Goal: Find specific page/section: Find specific page/section

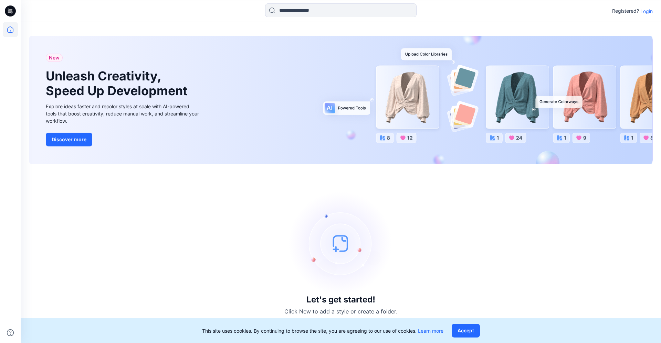
click at [648, 9] on p "Login" at bounding box center [646, 11] width 12 height 7
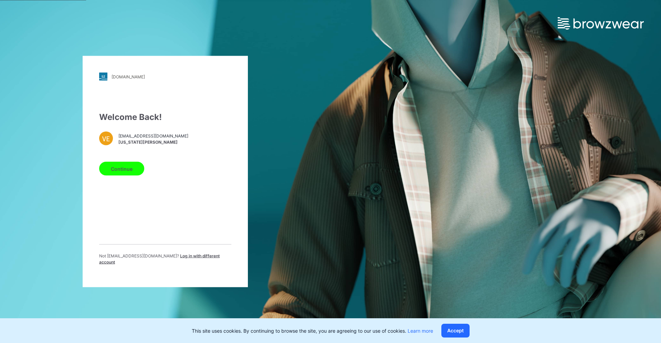
click at [124, 170] on button "Continue" at bounding box center [121, 169] width 45 height 14
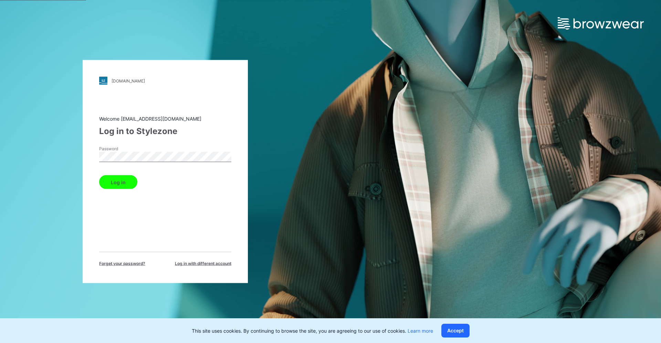
click at [122, 180] on button "Log in" at bounding box center [118, 182] width 38 height 14
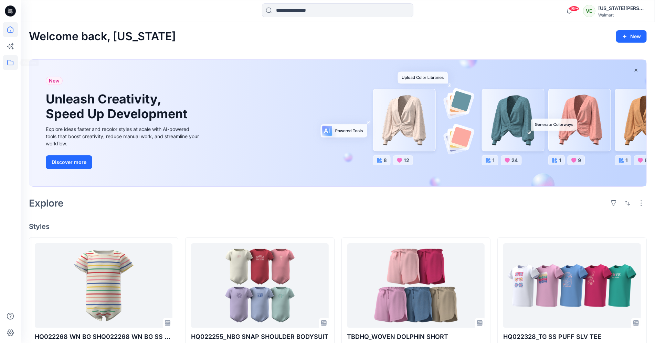
click at [14, 63] on icon at bounding box center [10, 62] width 15 height 15
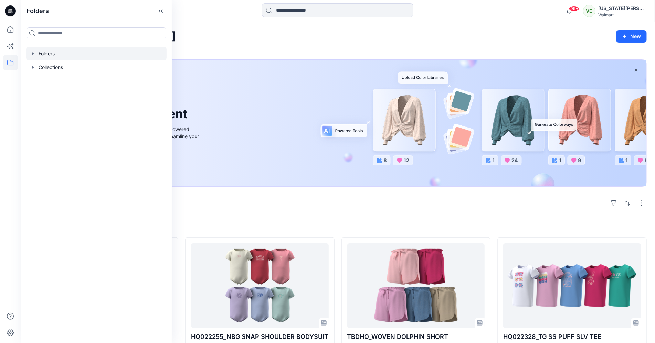
click at [54, 52] on div at bounding box center [96, 54] width 140 height 14
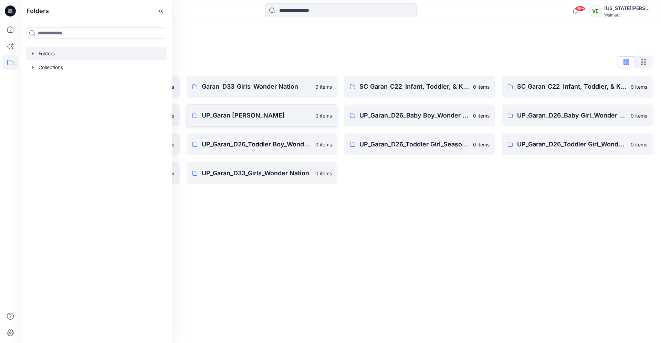
click at [251, 110] on link "UP_Garan [PERSON_NAME] 0 items" at bounding box center [261, 116] width 151 height 22
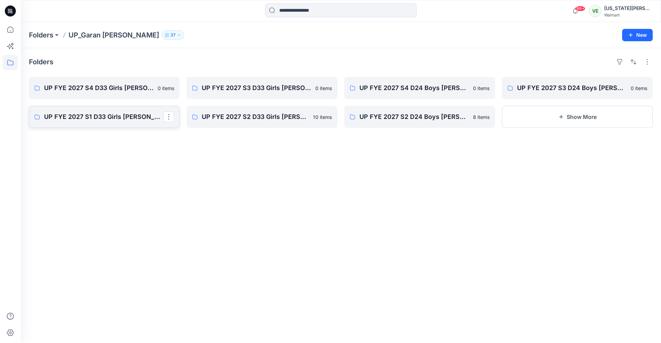
click at [142, 118] on p "UP FYE 2027 S1 D33 Girls [PERSON_NAME]" at bounding box center [103, 117] width 119 height 10
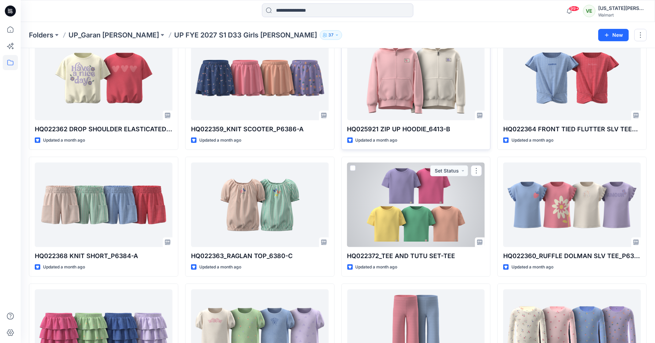
scroll to position [495, 0]
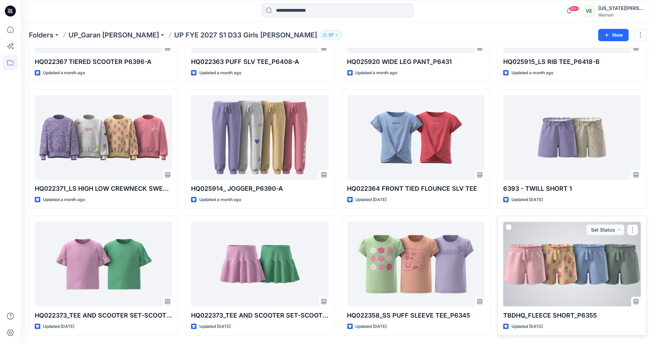
click at [532, 255] on div at bounding box center [572, 264] width 138 height 85
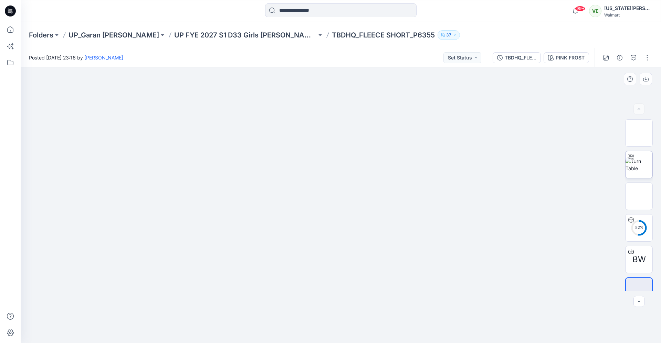
click at [645, 168] on img at bounding box center [638, 165] width 27 height 14
drag, startPoint x: 356, startPoint y: 282, endPoint x: 315, endPoint y: 296, distance: 43.8
click at [315, 296] on div at bounding box center [341, 205] width 640 height 276
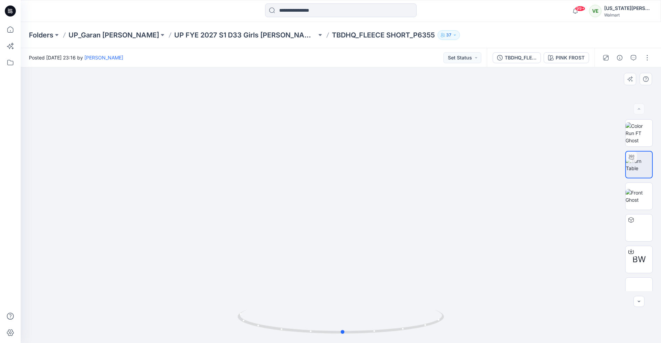
drag, startPoint x: 434, startPoint y: 294, endPoint x: 271, endPoint y: 304, distance: 163.0
click at [271, 304] on div at bounding box center [341, 205] width 640 height 276
drag, startPoint x: 343, startPoint y: 281, endPoint x: 348, endPoint y: 129, distance: 151.5
click at [348, 129] on img at bounding box center [335, 125] width 1409 height 1409
drag, startPoint x: 349, startPoint y: 174, endPoint x: 344, endPoint y: 30, distance: 143.9
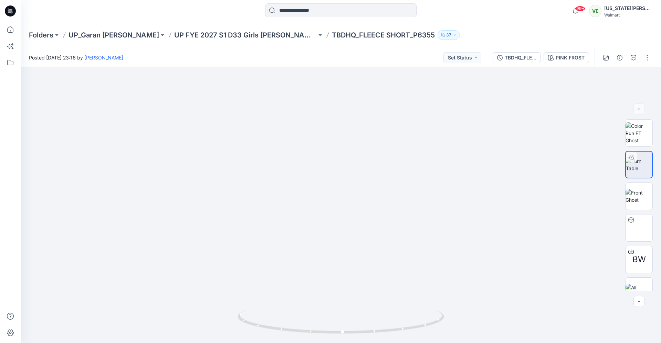
click at [344, 30] on div "Folders UP_Garan [PERSON_NAME] UP [PERSON_NAME] 2027 S1 D33 Girls [PERSON_NAME]…" at bounding box center [341, 182] width 640 height 321
click at [226, 33] on p "UP FYE 2027 S1 D33 Girls [PERSON_NAME]" at bounding box center [245, 35] width 142 height 10
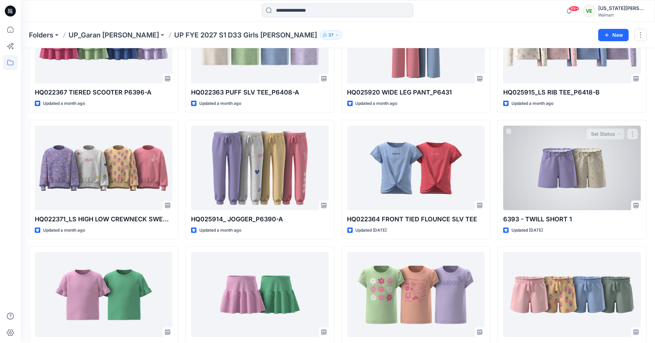
scroll to position [495, 0]
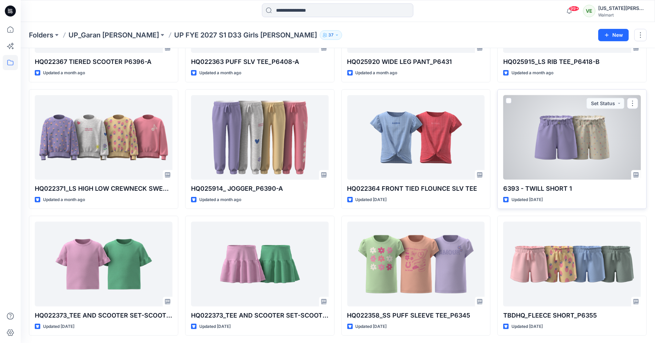
click at [571, 174] on div at bounding box center [572, 137] width 138 height 85
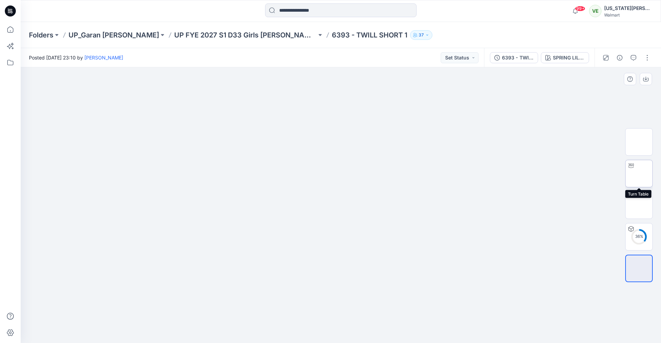
click at [634, 171] on div at bounding box center [630, 165] width 11 height 11
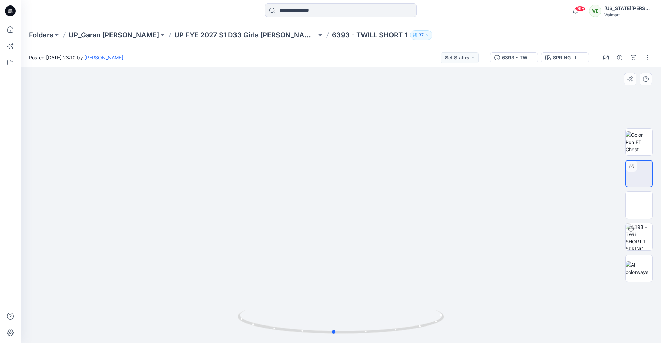
drag, startPoint x: 343, startPoint y: 303, endPoint x: 336, endPoint y: 264, distance: 39.9
click at [336, 264] on div at bounding box center [341, 205] width 640 height 276
drag, startPoint x: 336, startPoint y: 262, endPoint x: 336, endPoint y: 212, distance: 50.9
click at [336, 212] on img at bounding box center [340, 145] width 461 height 396
drag, startPoint x: 355, startPoint y: 280, endPoint x: 351, endPoint y: 255, distance: 25.5
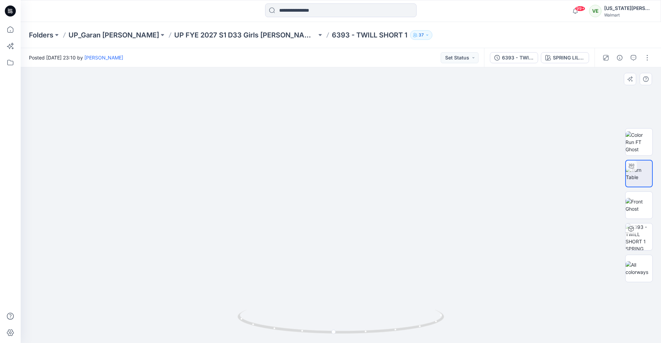
click at [351, 255] on img at bounding box center [340, 124] width 461 height 438
